Goal: Navigation & Orientation: Find specific page/section

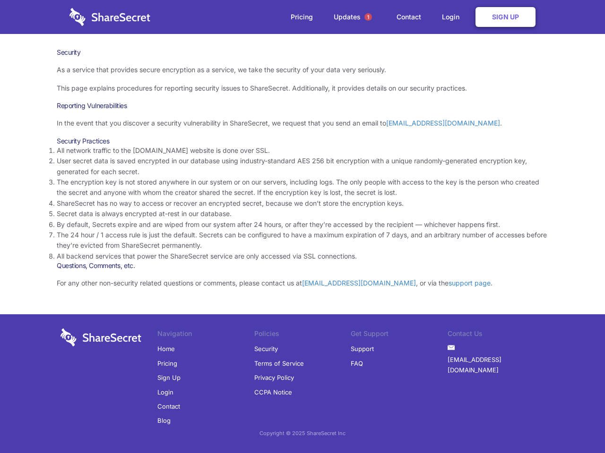
click at [302, 227] on li "By default, Secrets expire and are wiped from our system after 24 hours, or aft…" at bounding box center [302, 225] width 491 height 10
click at [368, 17] on span "1" at bounding box center [368, 17] width 8 height 8
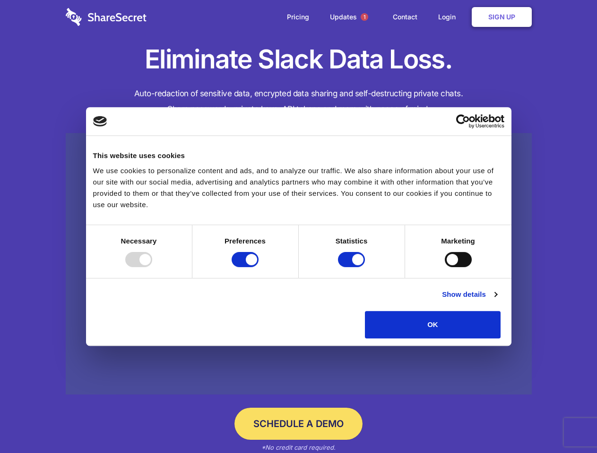
click at [152, 267] on div at bounding box center [138, 259] width 27 height 15
click at [258, 267] on input "Preferences" at bounding box center [244, 259] width 27 height 15
checkbox input "false"
click at [352, 267] on input "Statistics" at bounding box center [351, 259] width 27 height 15
checkbox input "false"
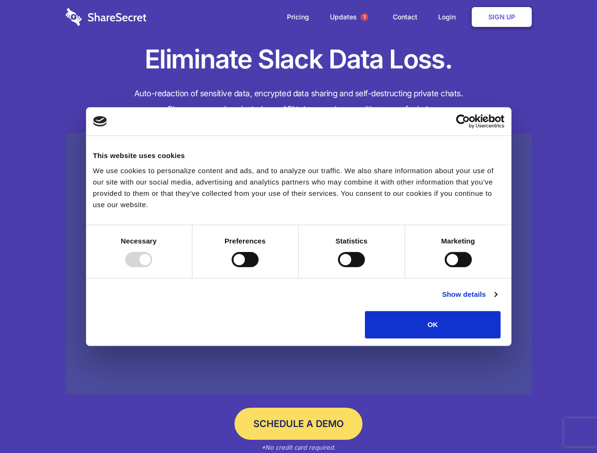
click at [445, 267] on input "Marketing" at bounding box center [458, 259] width 27 height 15
checkbox input "true"
click at [496, 300] on link "Show details" at bounding box center [469, 294] width 55 height 11
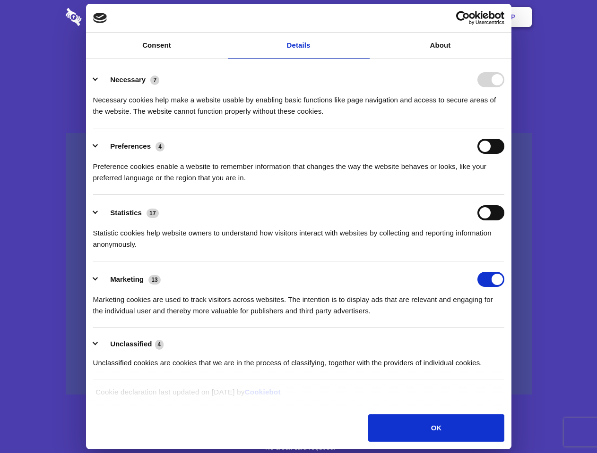
click at [504, 128] on li "Necessary 7 Necessary cookies help make a website usable by enabling basic func…" at bounding box center [298, 95] width 411 height 67
click at [364, 17] on span "1" at bounding box center [364, 17] width 8 height 8
